Goal: Find specific page/section: Find specific page/section

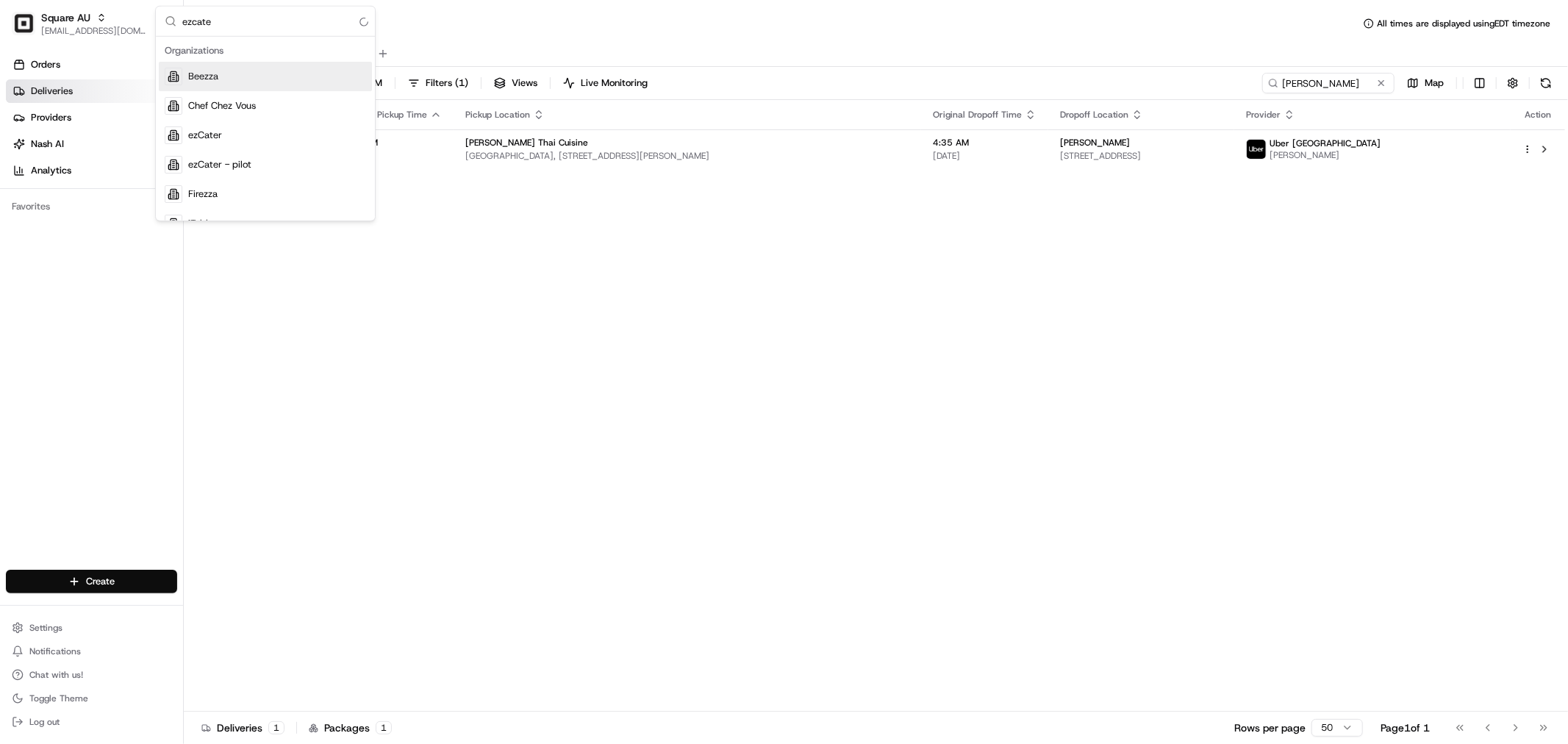
type input "ezcater"
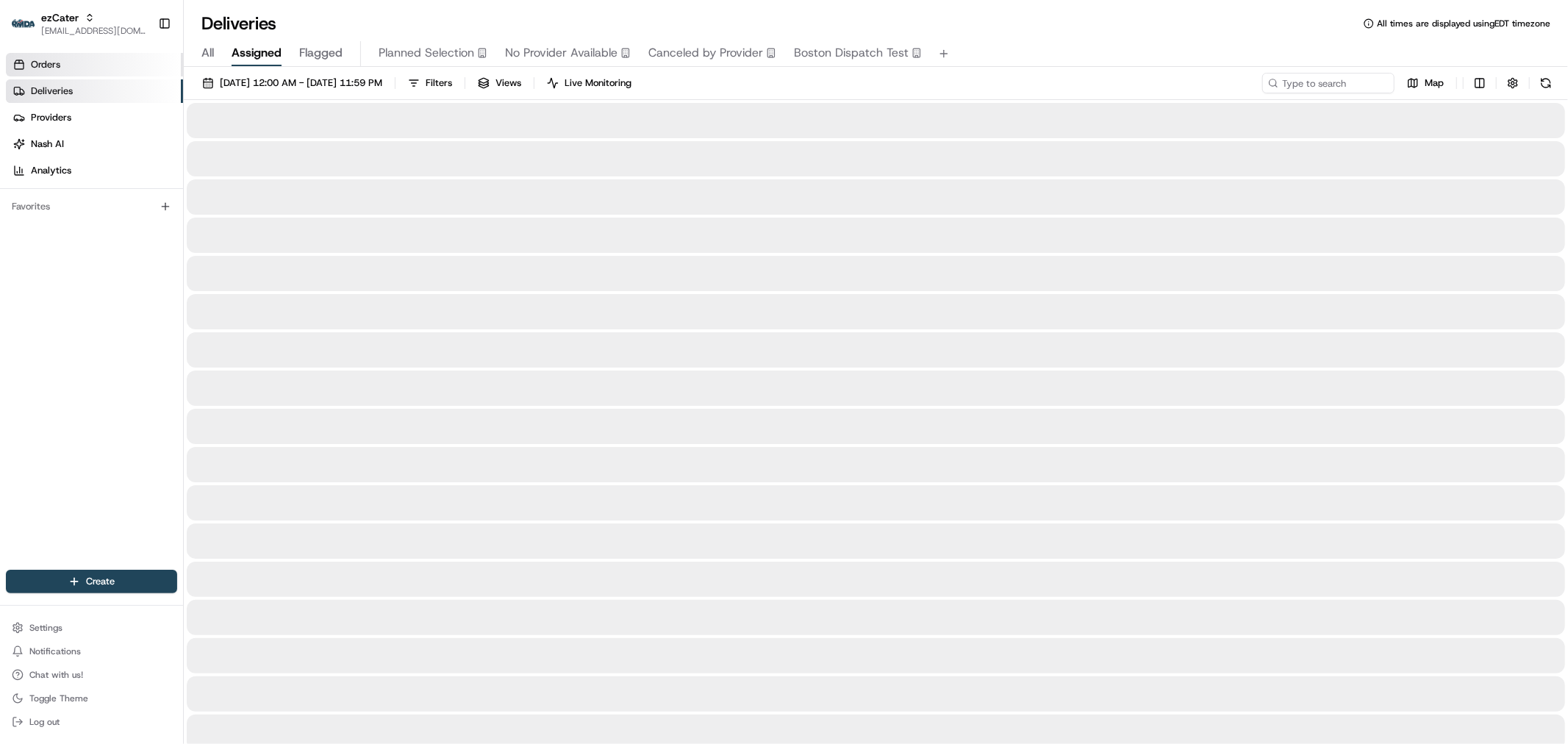
click at [93, 63] on link "Orders" at bounding box center [95, 64] width 177 height 23
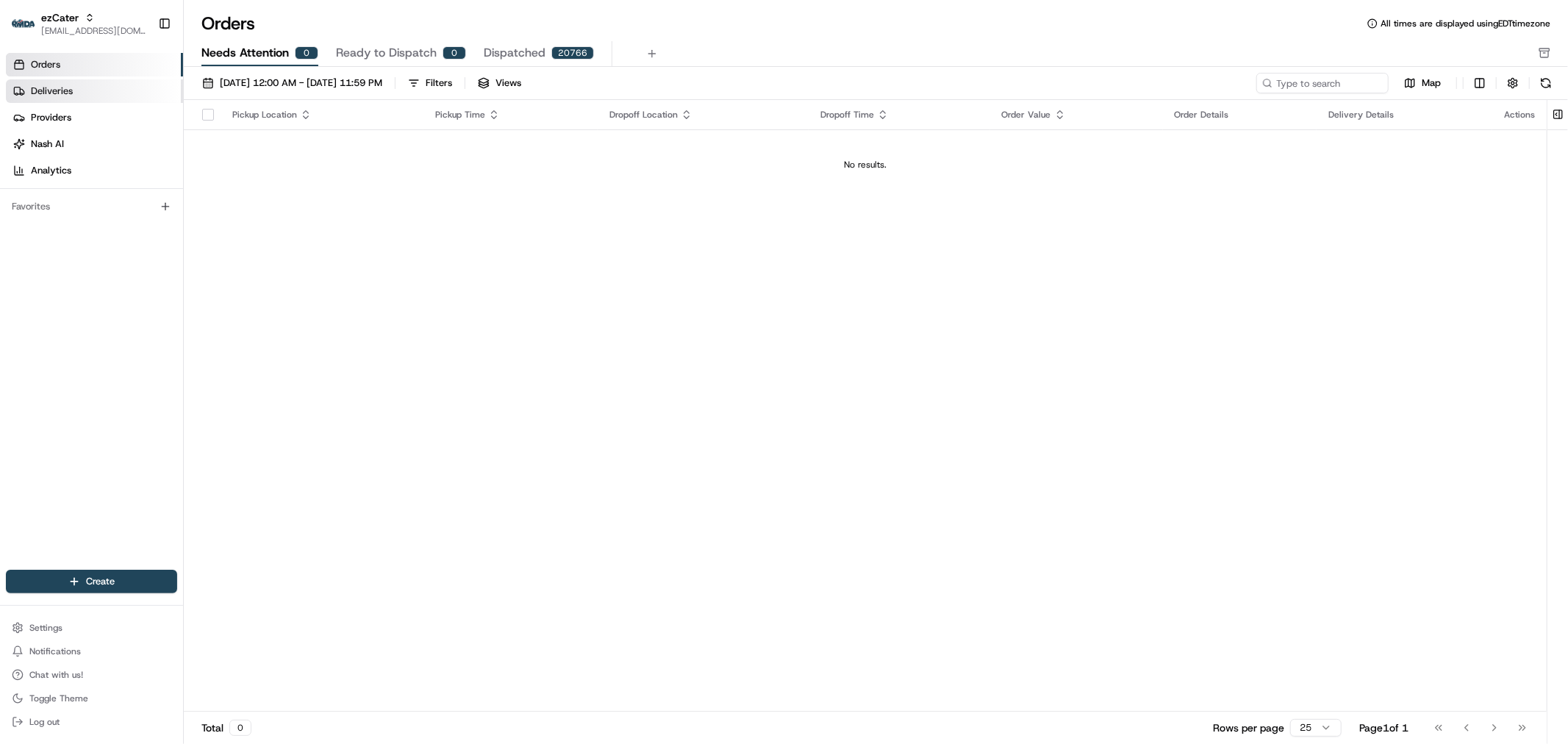
click at [54, 98] on link "Deliveries" at bounding box center [95, 91] width 177 height 23
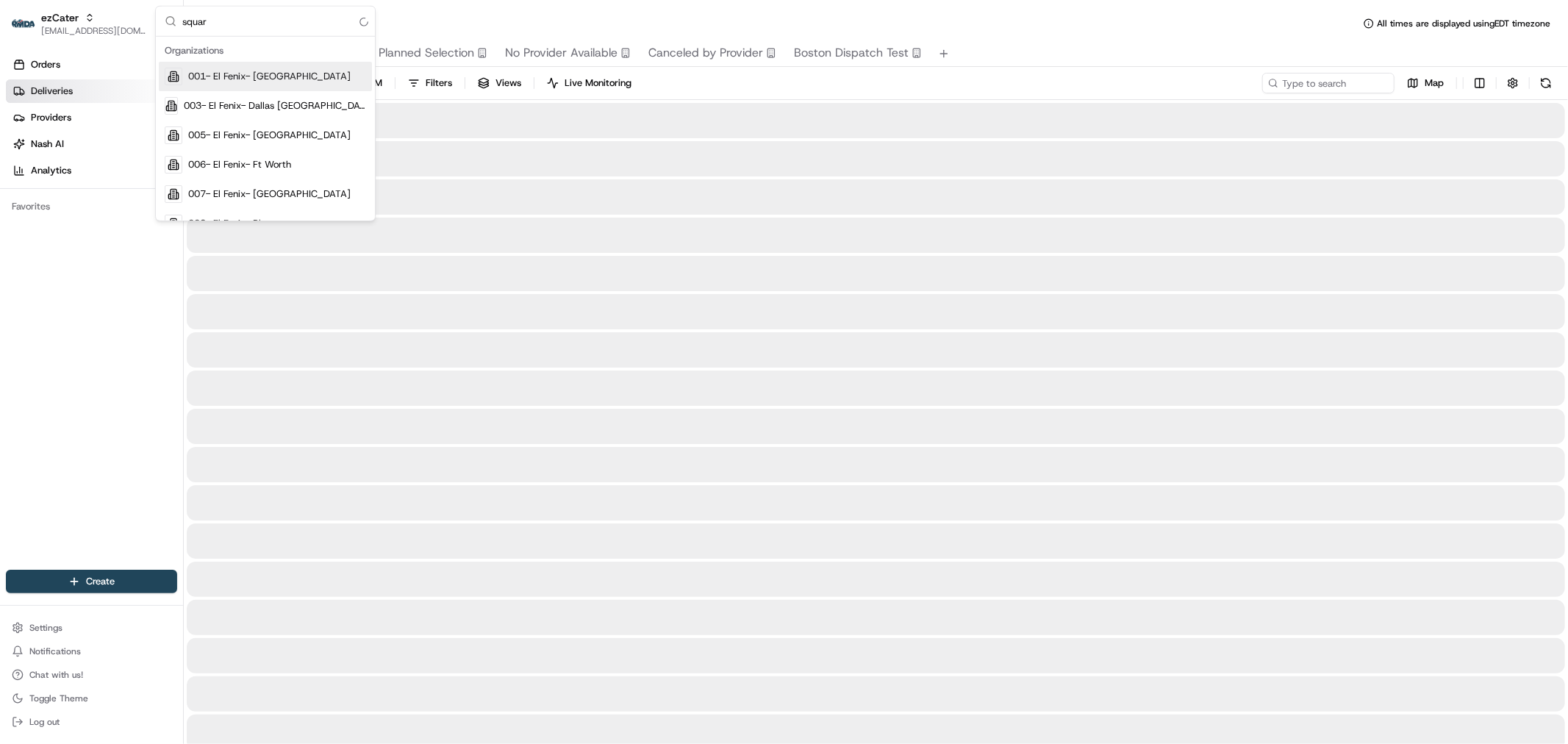
type input "square"
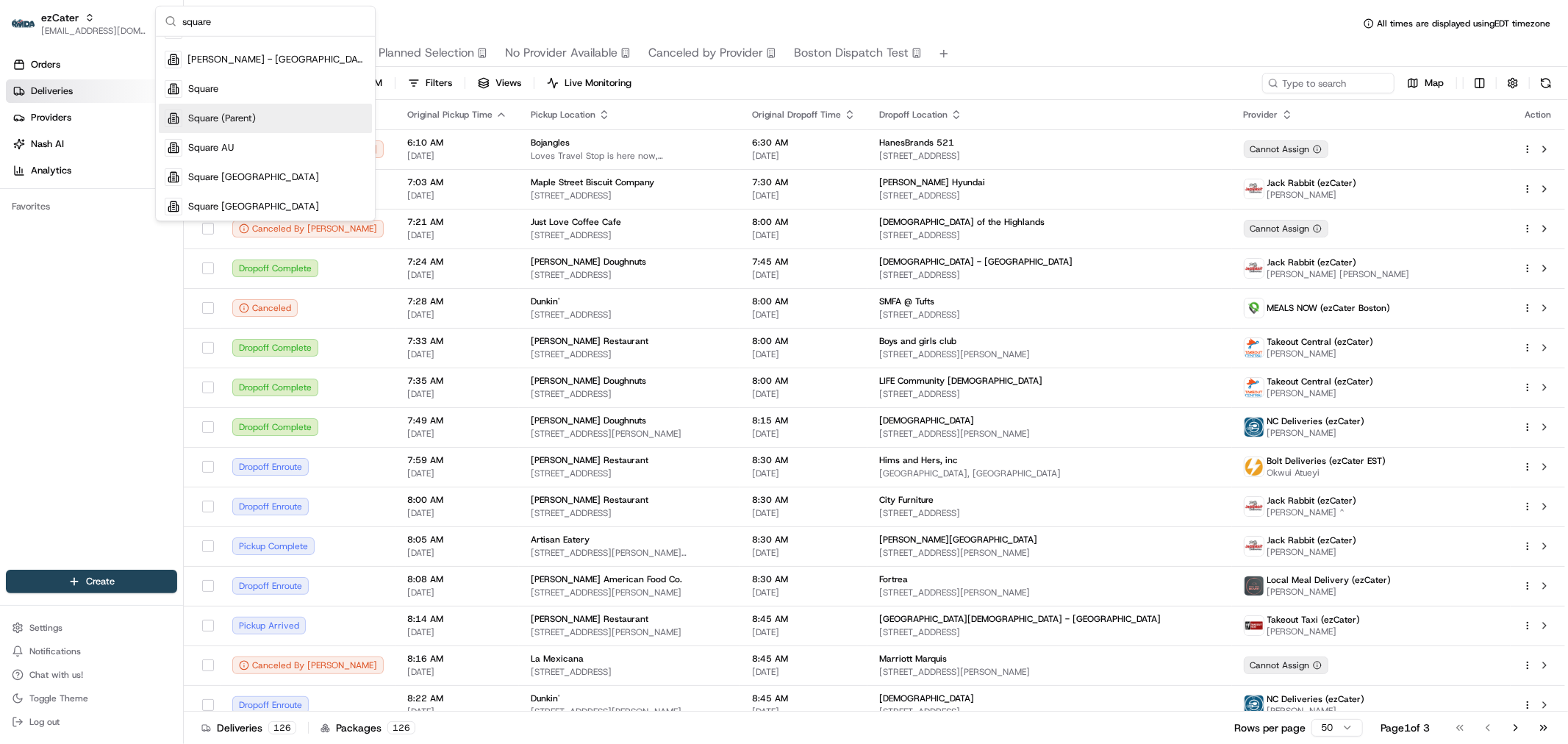
scroll to position [230, 0]
